Goal: Transaction & Acquisition: Purchase product/service

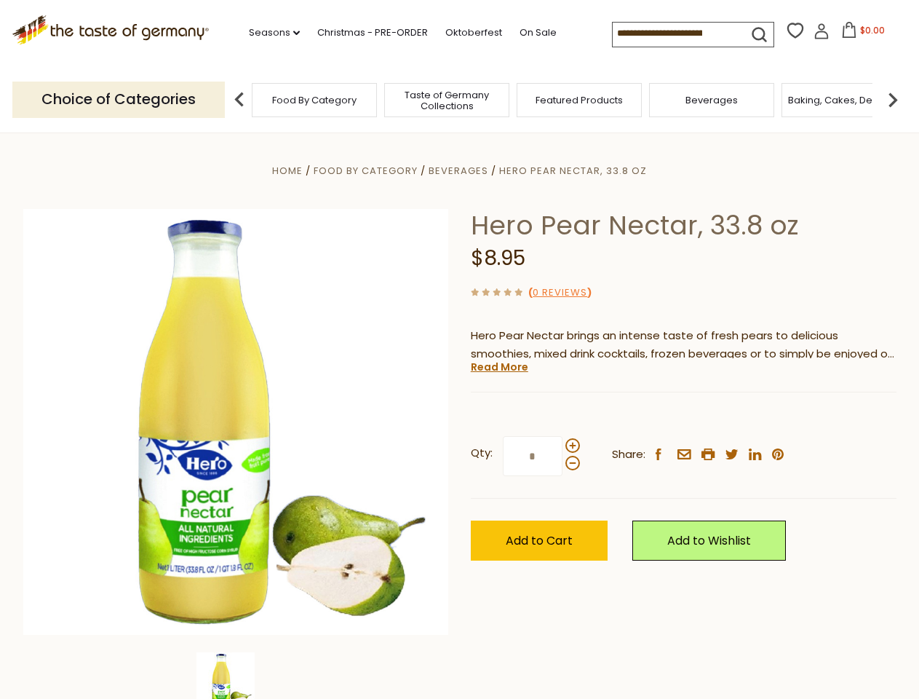
click at [459, 349] on div "Home Food By Category [GEOGRAPHIC_DATA] Hero Pear Nectar, 33.8 oz Hero Pear Nec…" at bounding box center [459, 442] width 895 height 560
click at [269, 33] on link "Seasons dropdown_arrow" at bounding box center [274, 33] width 51 height 16
click at [675, 33] on input at bounding box center [674, 33] width 123 height 20
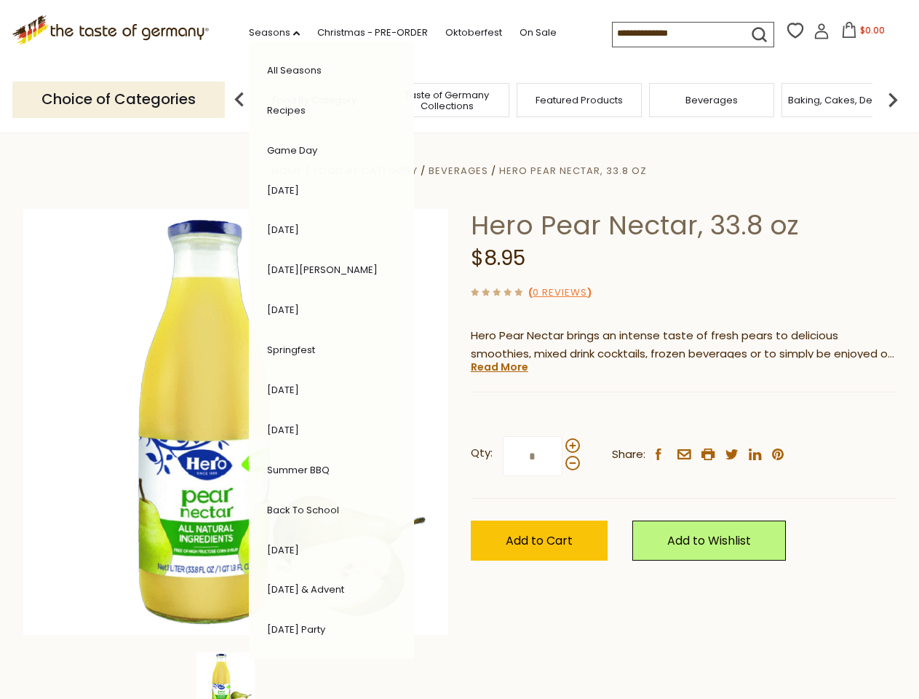
click at [860, 34] on span "$0.00" at bounding box center [872, 30] width 25 height 12
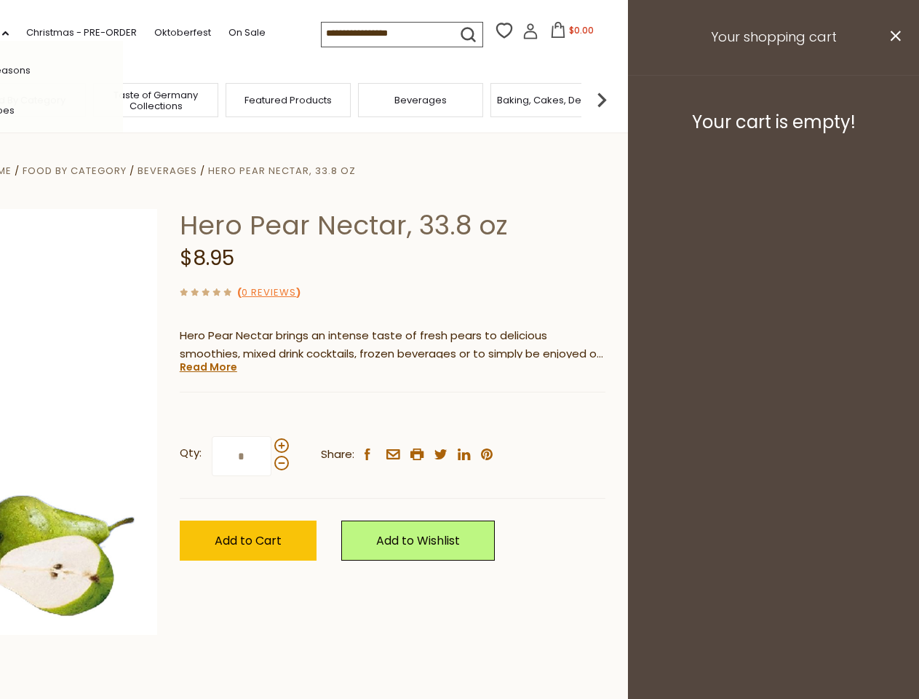
click at [123, 99] on div "All Seasons Recipes Game Day [DATE] [DATE] [DATE][PERSON_NAME] [DATE] Springfes…" at bounding box center [40, 349] width 165 height 617
click at [893, 99] on footer "Your cart is empty!" at bounding box center [773, 122] width 291 height 94
click at [459, 416] on div "Qty: * Share: facebook email printer twitter linkedin pinterest" at bounding box center [393, 456] width 426 height 84
click at [236, 675] on div "Home Food By Category [GEOGRAPHIC_DATA] Hero Pear Nectar, 33.8 oz Hero Pear Nec…" at bounding box center [168, 442] width 895 height 560
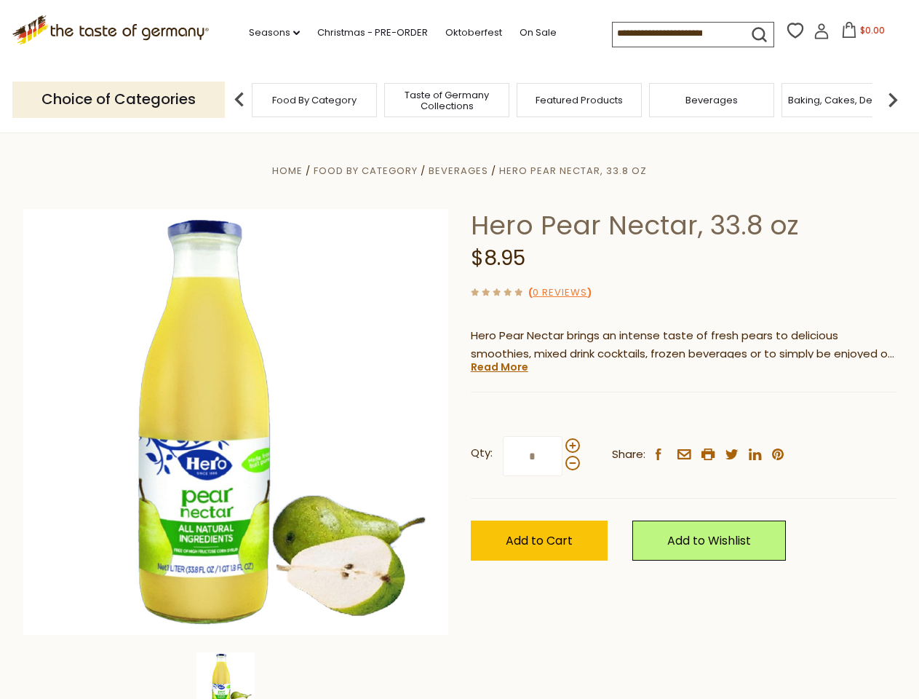
click at [236, 675] on img at bounding box center [225, 681] width 58 height 58
click at [498, 367] on link "Read More" at bounding box center [499, 366] width 57 height 15
